Goal: Find specific page/section

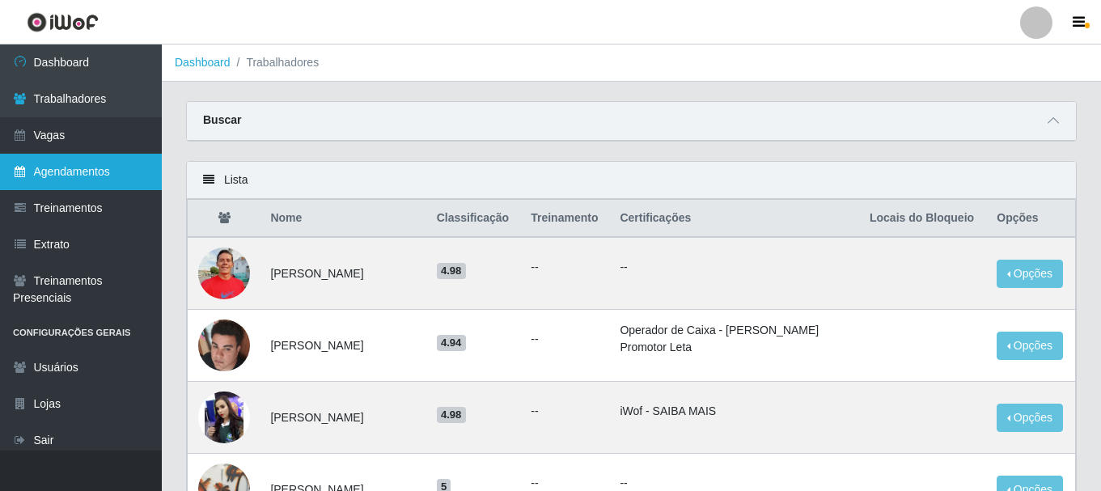
click at [91, 171] on link "Agendamentos" at bounding box center [81, 172] width 162 height 36
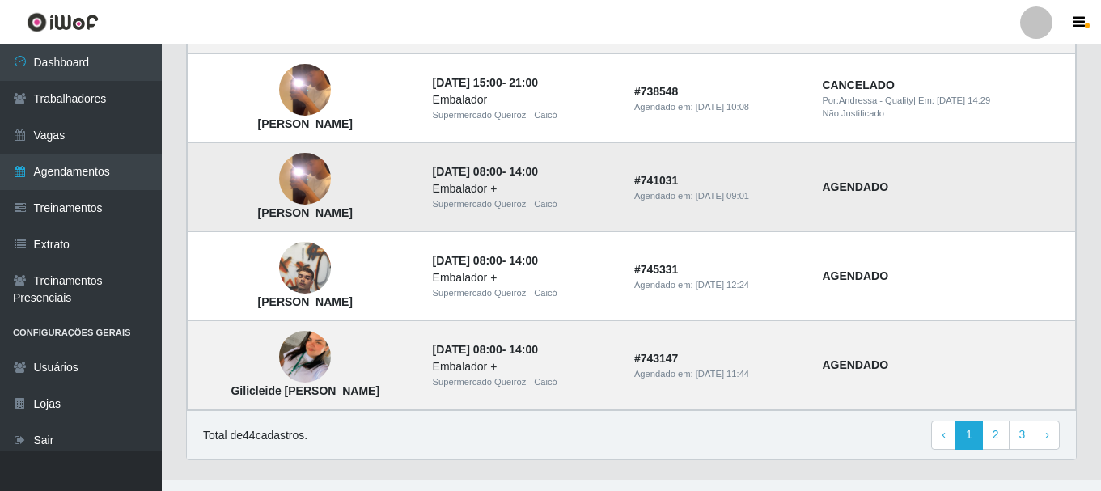
scroll to position [1198, 0]
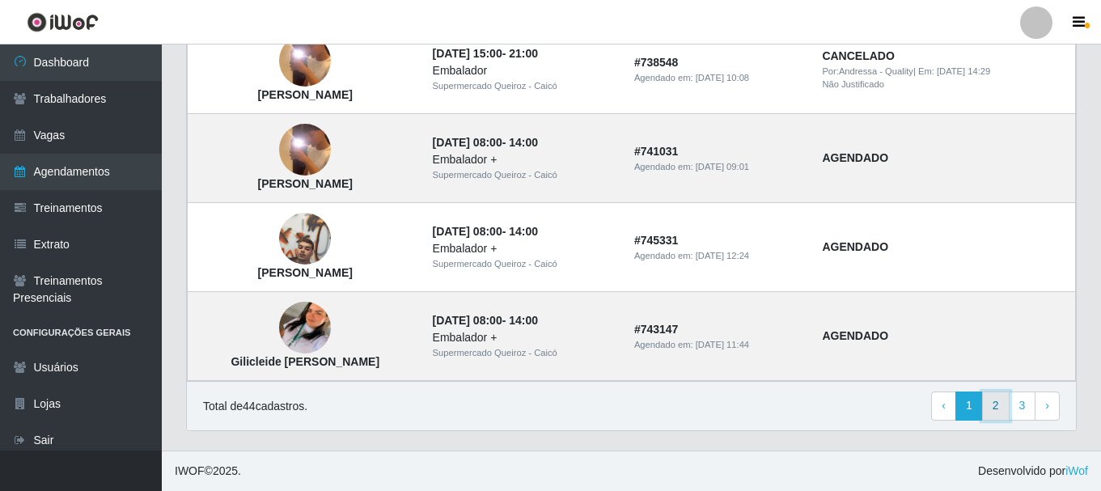
click at [992, 408] on link "2" at bounding box center [996, 405] width 28 height 29
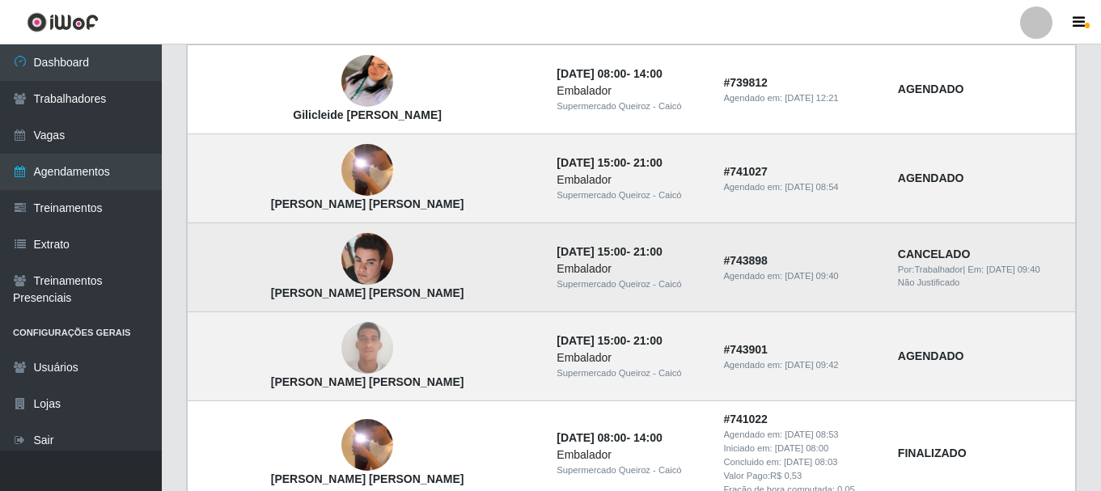
scroll to position [858, 0]
